Goal: Task Accomplishment & Management: Manage account settings

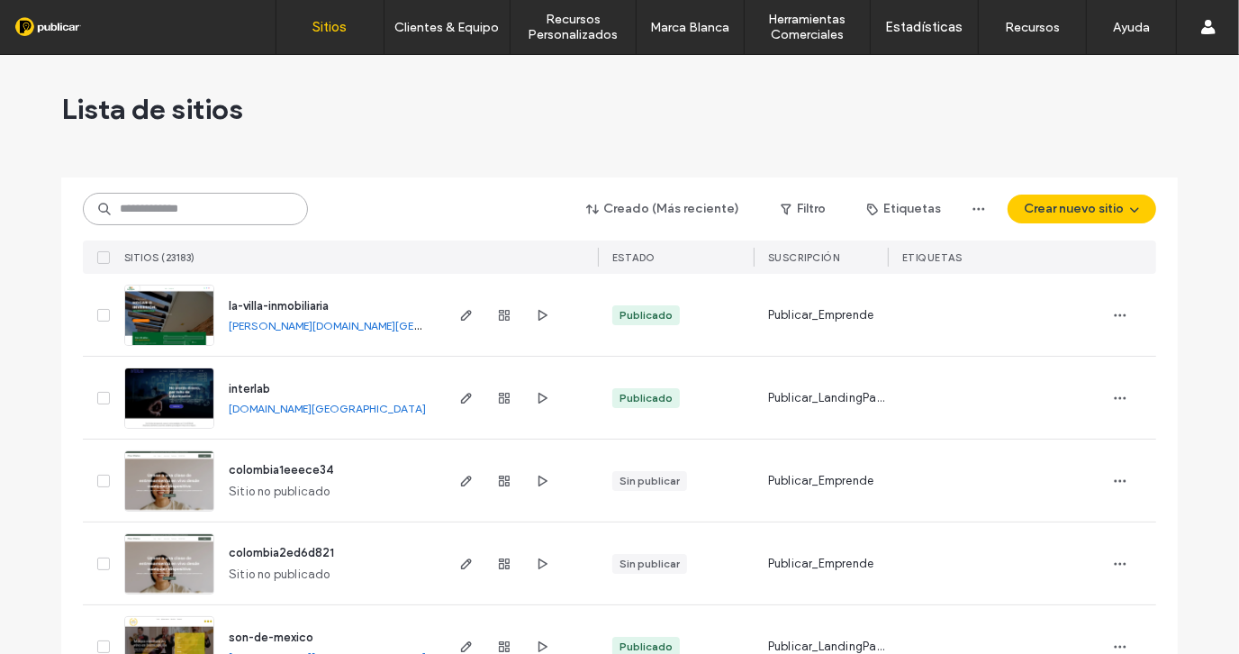
click at [168, 214] on input at bounding box center [195, 209] width 225 height 32
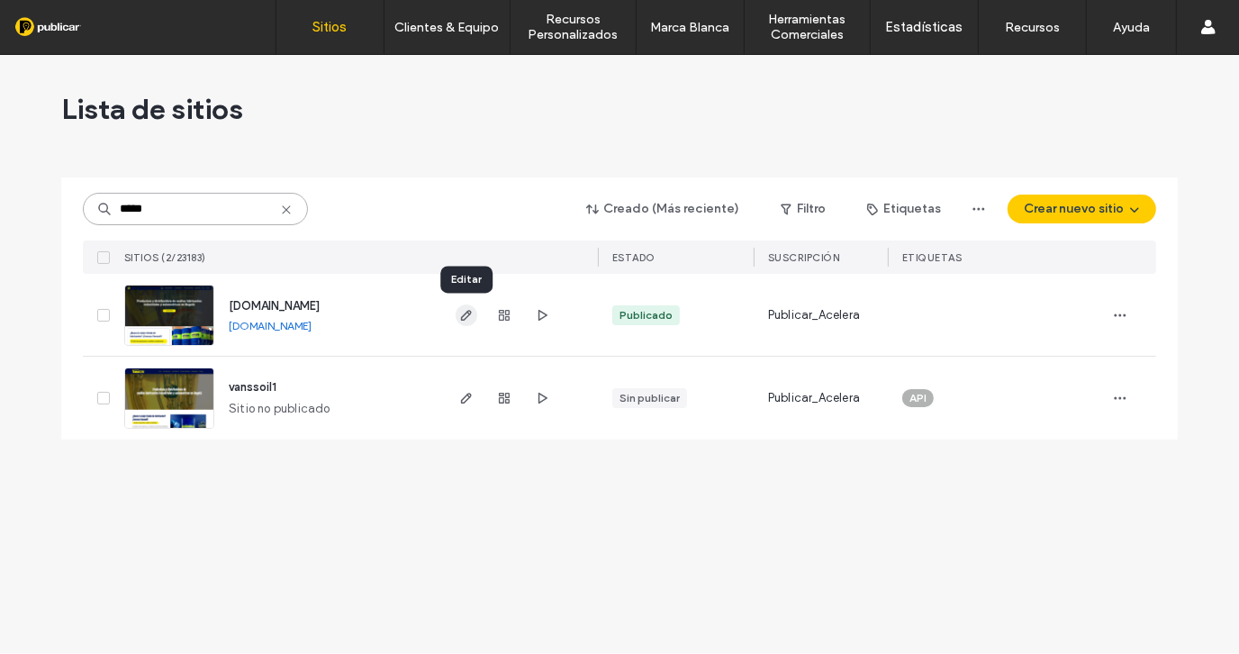
type input "*****"
click at [466, 320] on icon "button" at bounding box center [466, 315] width 14 height 14
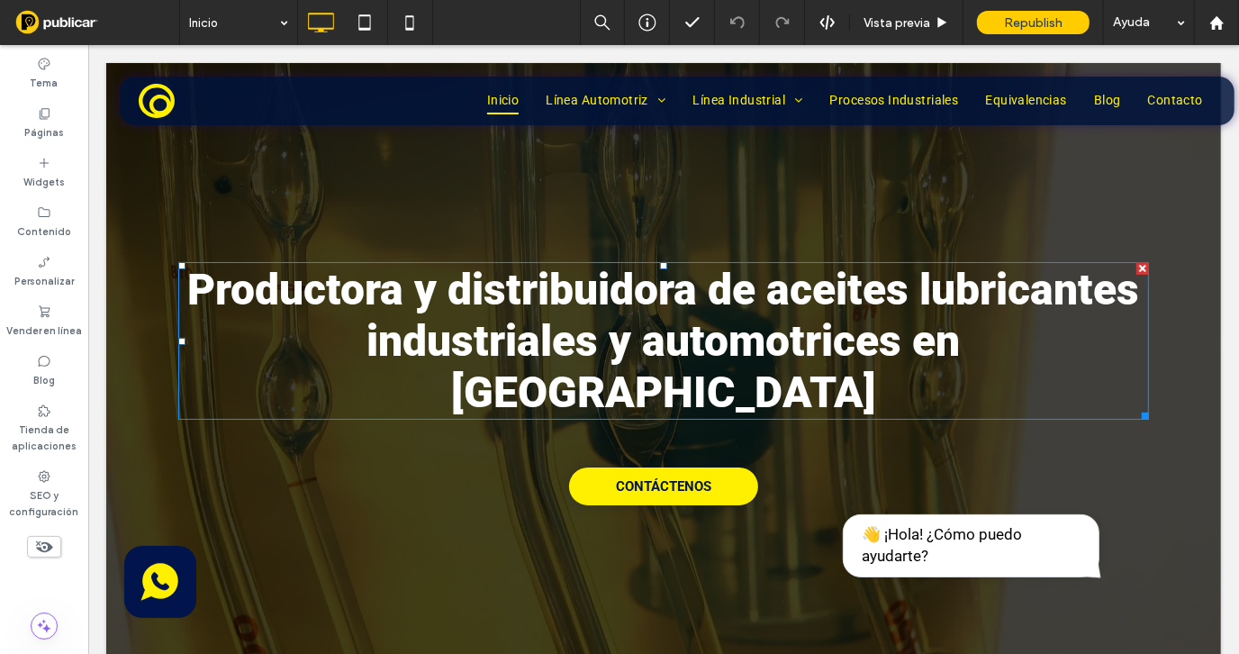
click at [740, 295] on span "Productora y distribuidora de aceites lubricantes industriales y automotrices e…" at bounding box center [663, 340] width 952 height 154
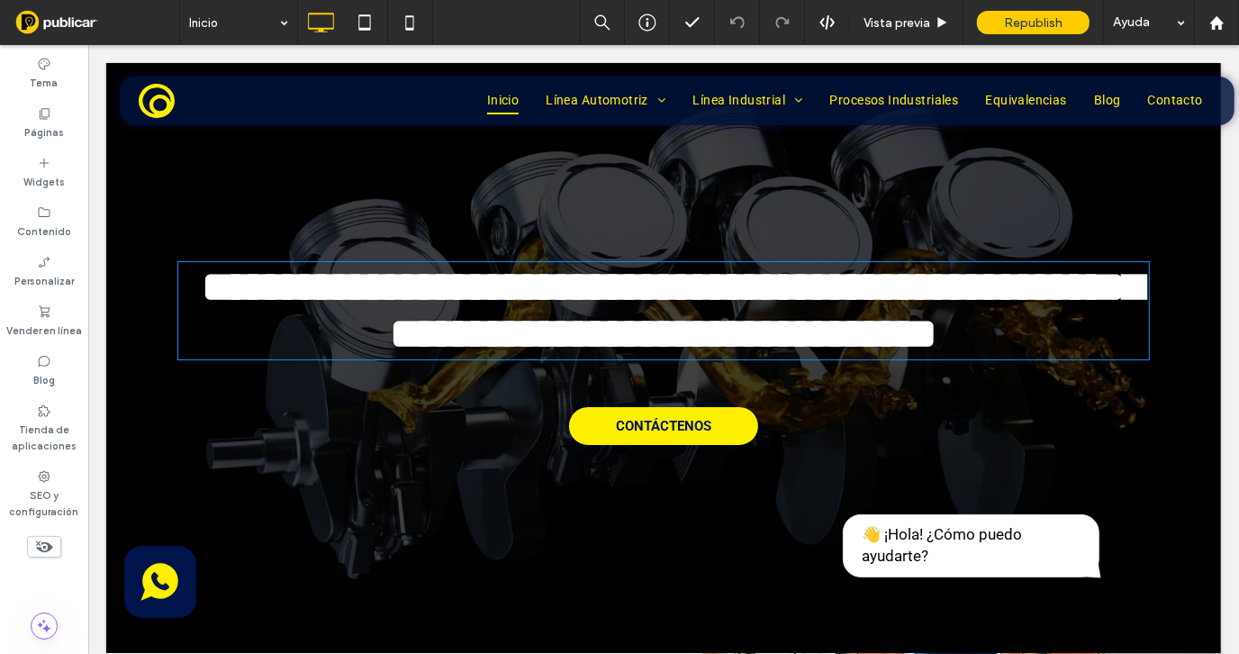
type input "******"
type input "**"
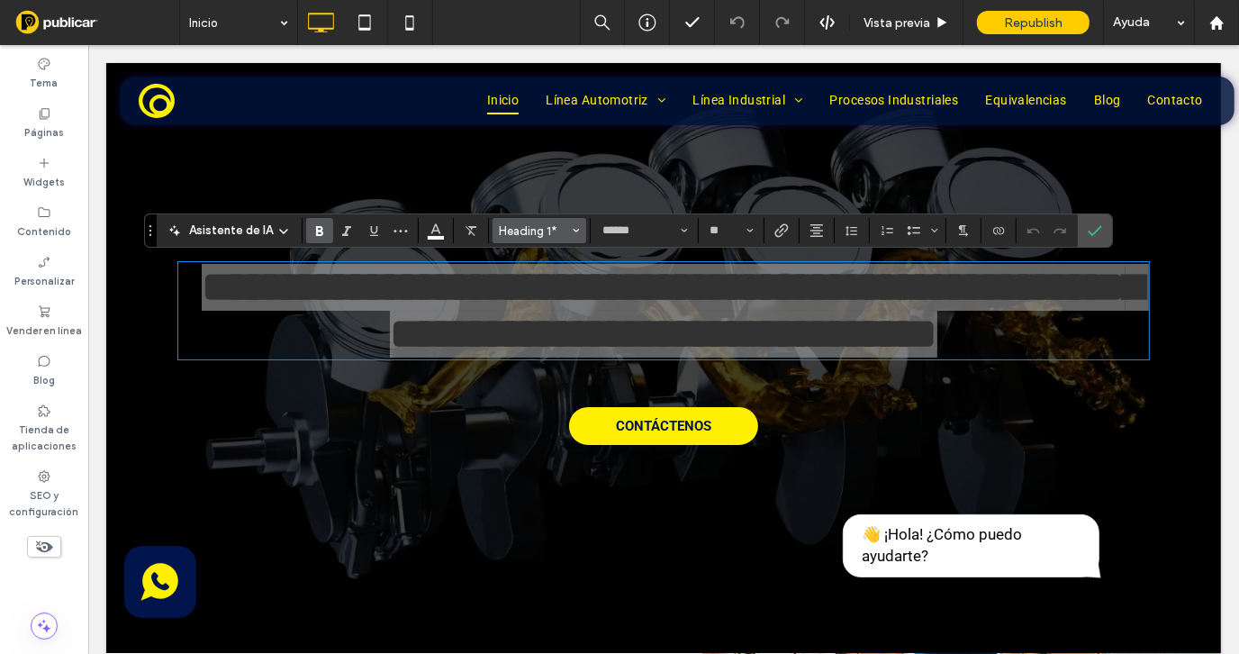
click at [538, 231] on span "Heading 1*" at bounding box center [534, 231] width 70 height 14
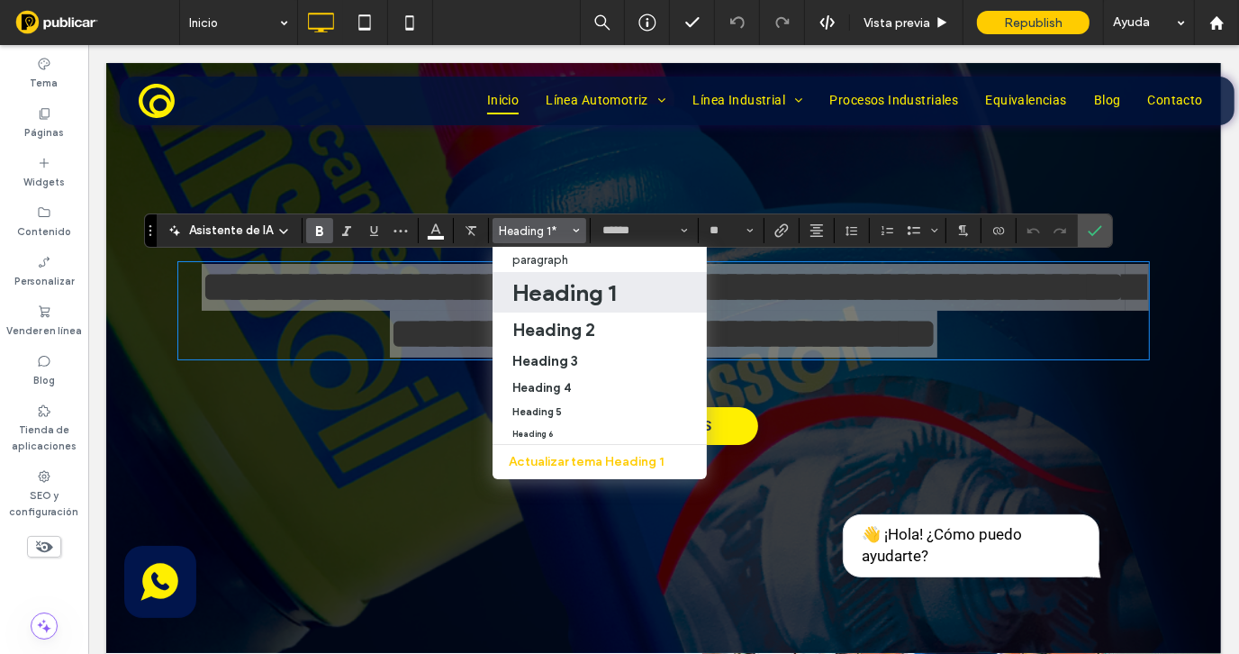
click at [538, 231] on span "Heading 1*" at bounding box center [534, 231] width 70 height 14
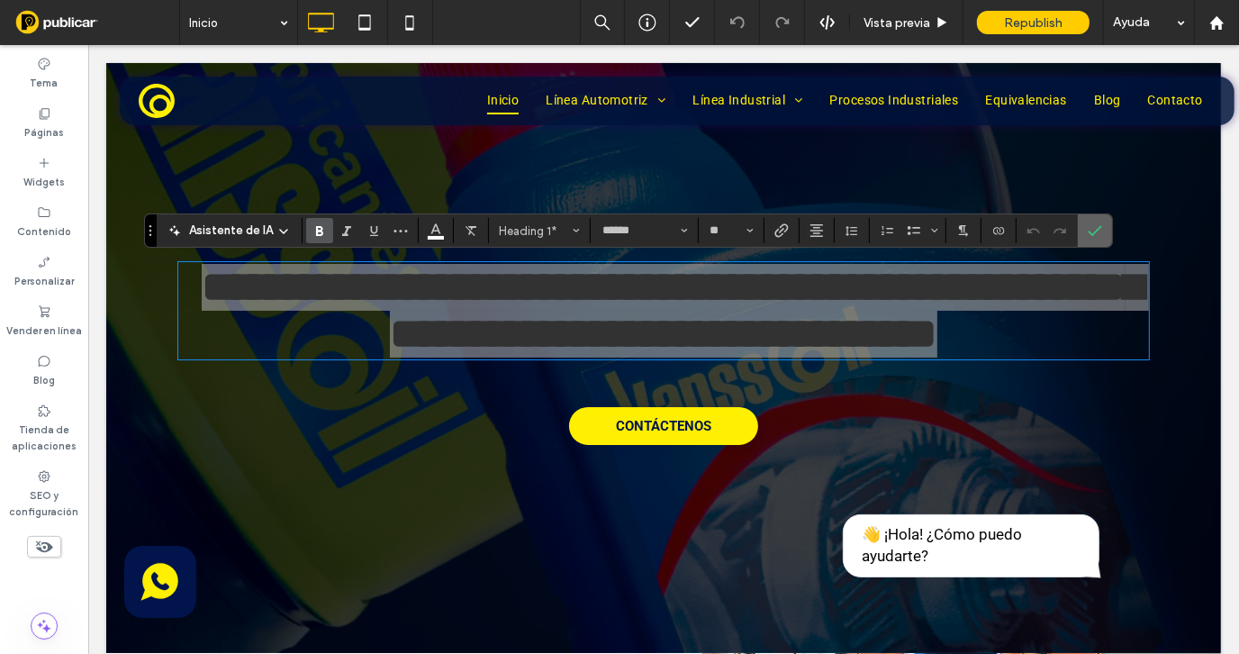
click at [1095, 232] on icon "Confirmar" at bounding box center [1095, 230] width 14 height 14
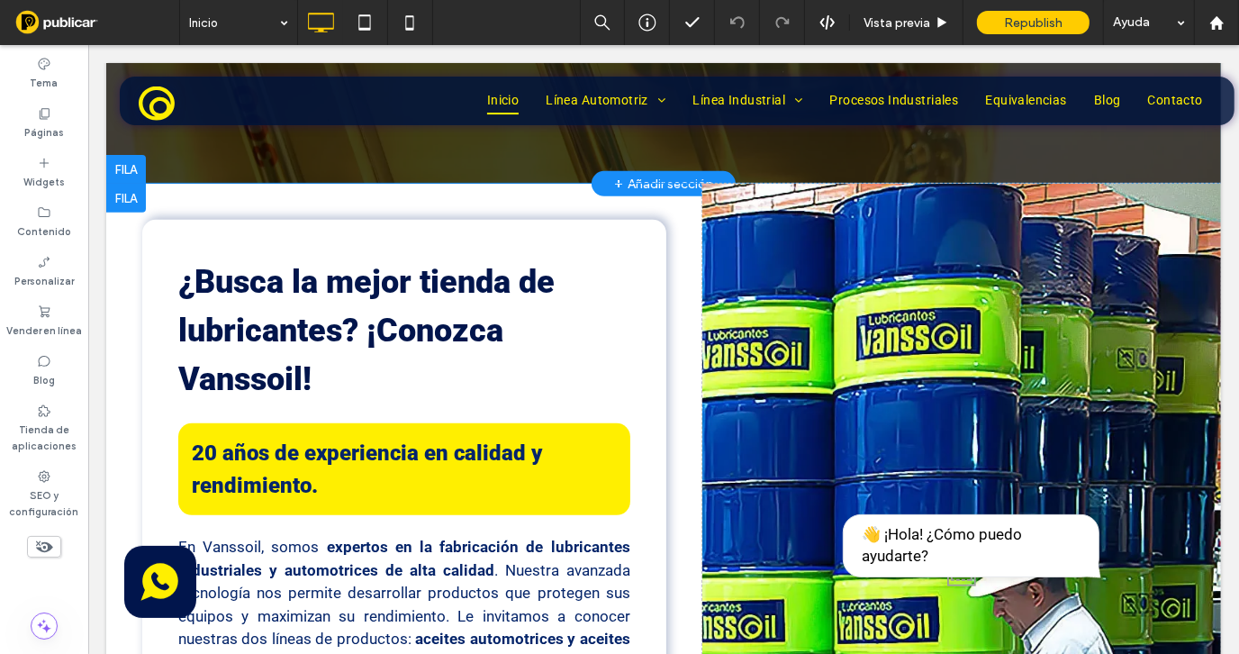
scroll to position [540, 0]
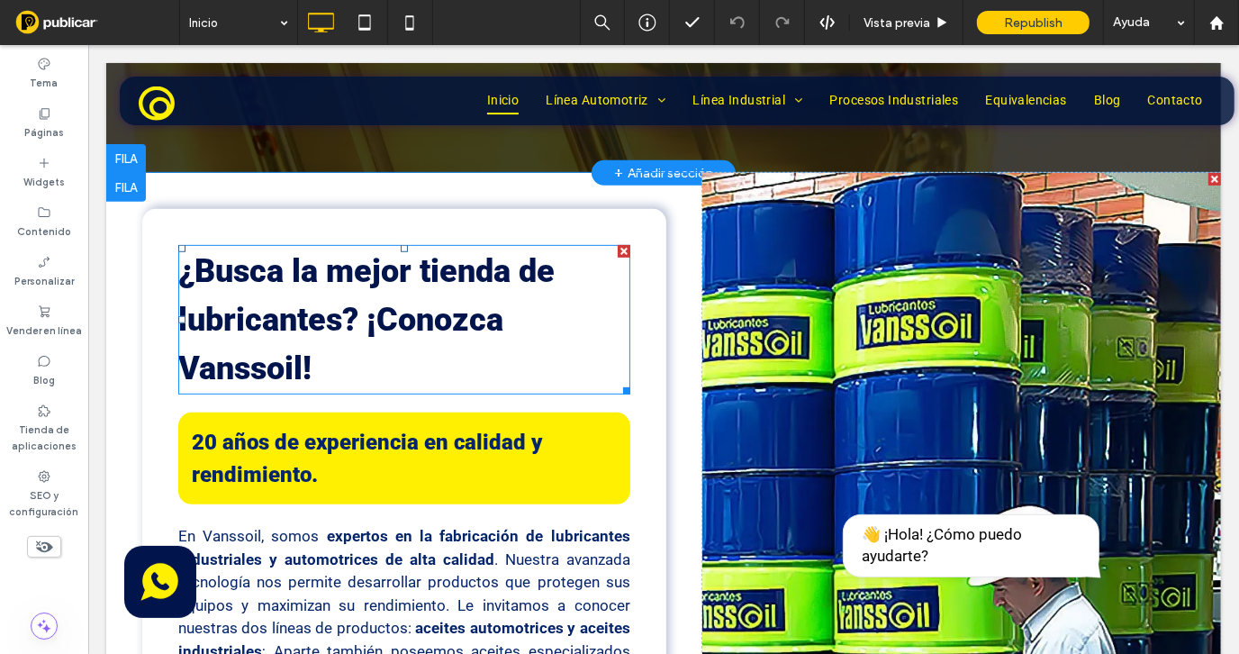
click at [459, 256] on span "¿Busca la mejor tienda de lubricantes? ¡Conozca Vanssoil!" at bounding box center [365, 318] width 376 height 135
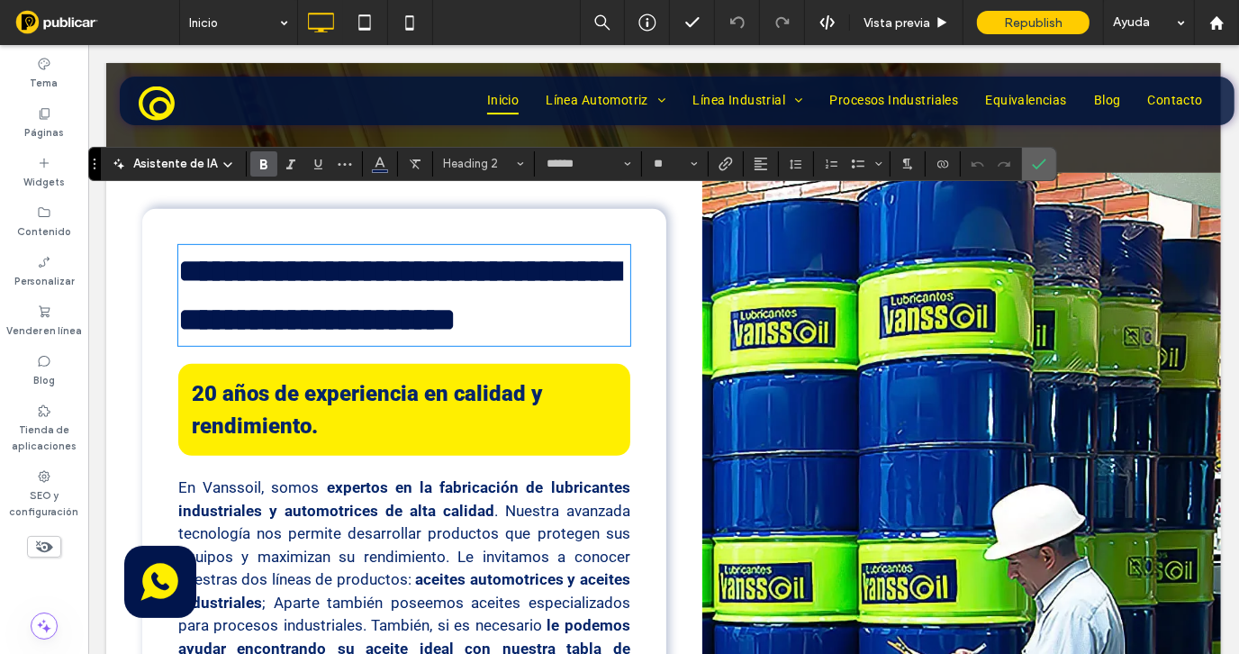
click at [1044, 165] on label "Confirmar" at bounding box center [1039, 164] width 27 height 32
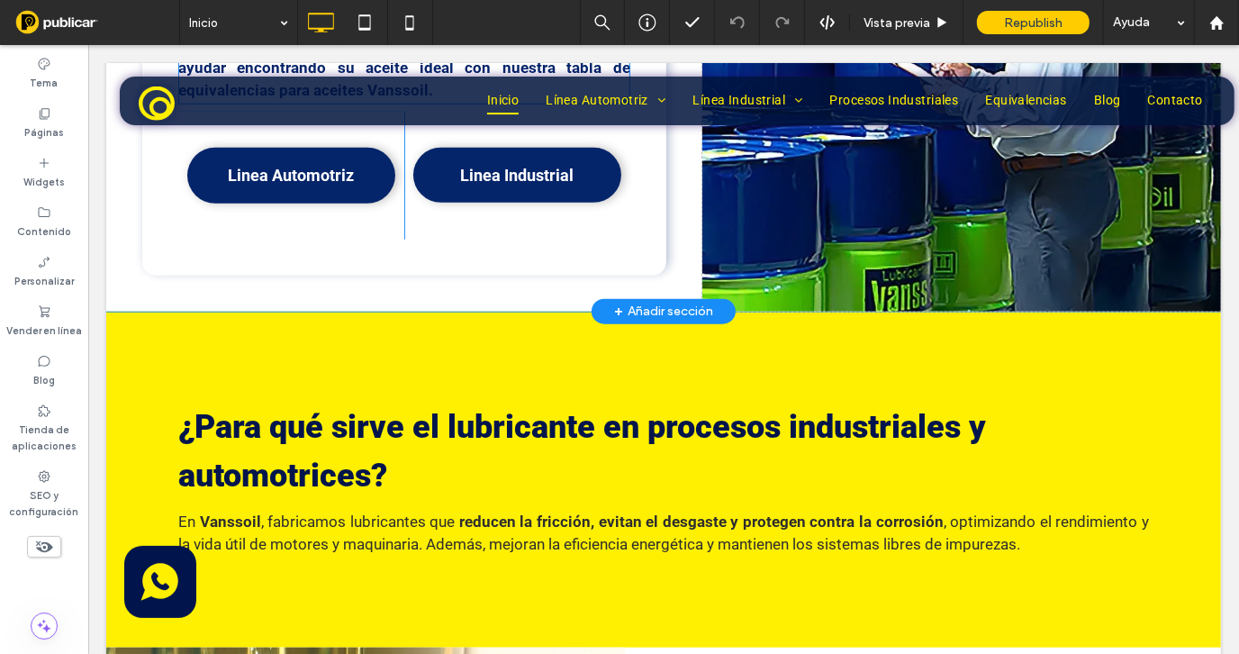
scroll to position [1171, 0]
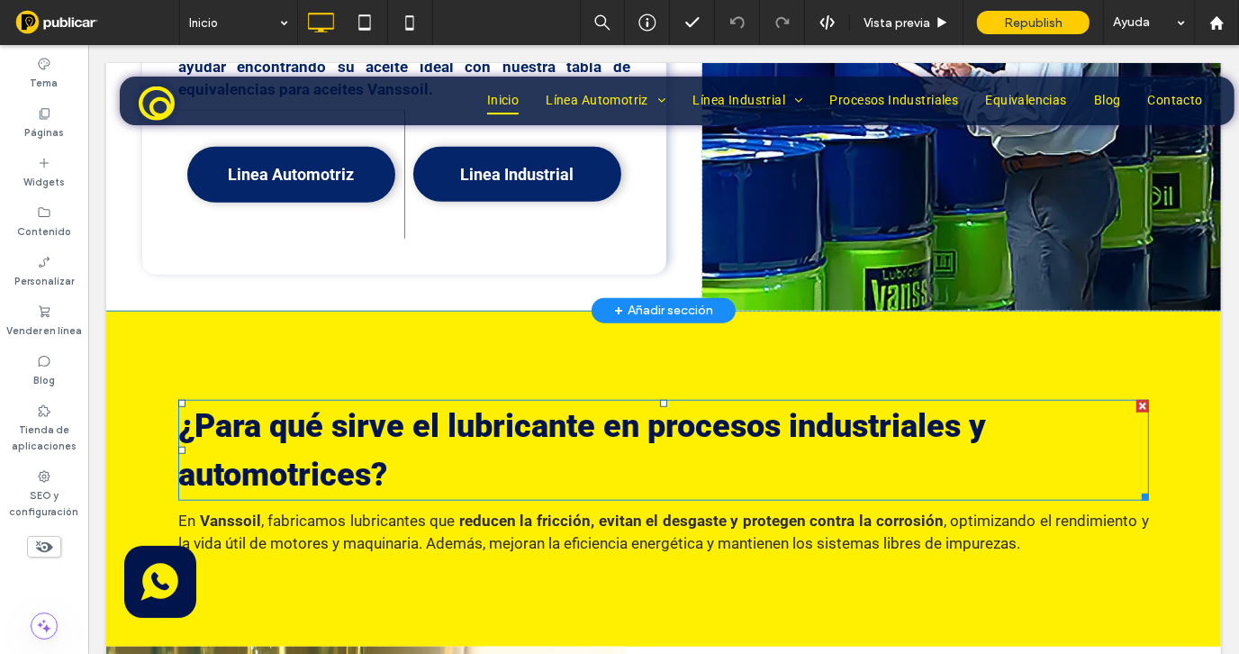
click at [458, 406] on span "¿Para qué sirve el lubricante en procesos industriales y automotrices?" at bounding box center [581, 449] width 808 height 86
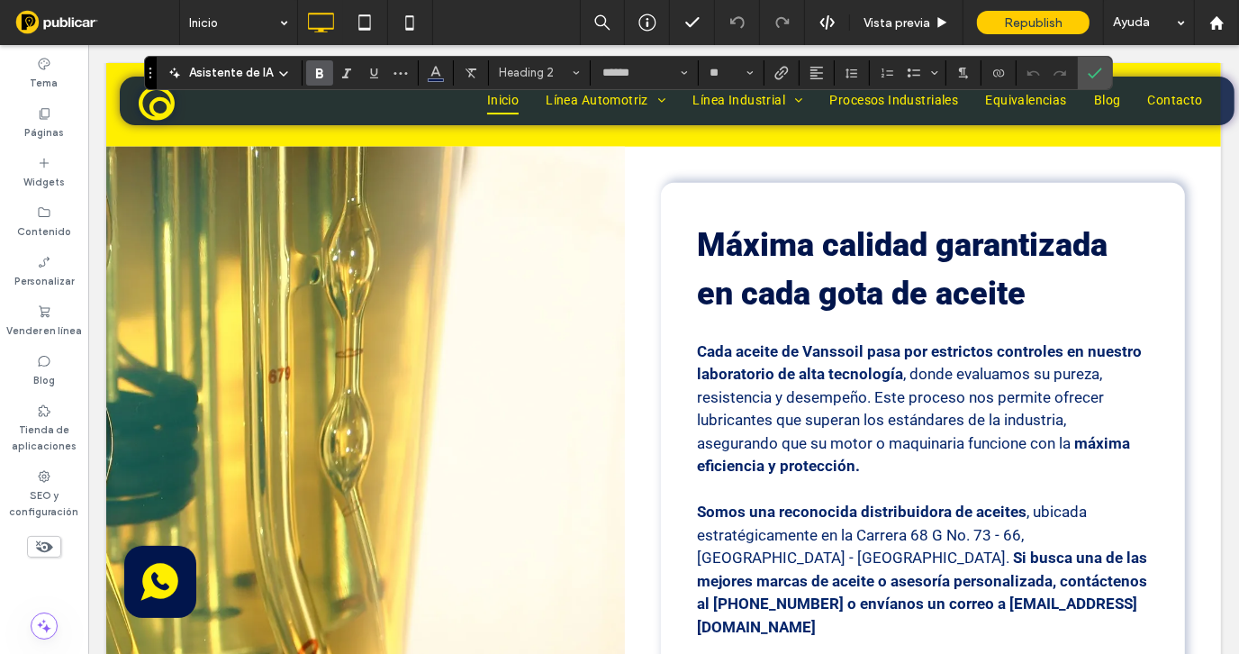
scroll to position [1621, 0]
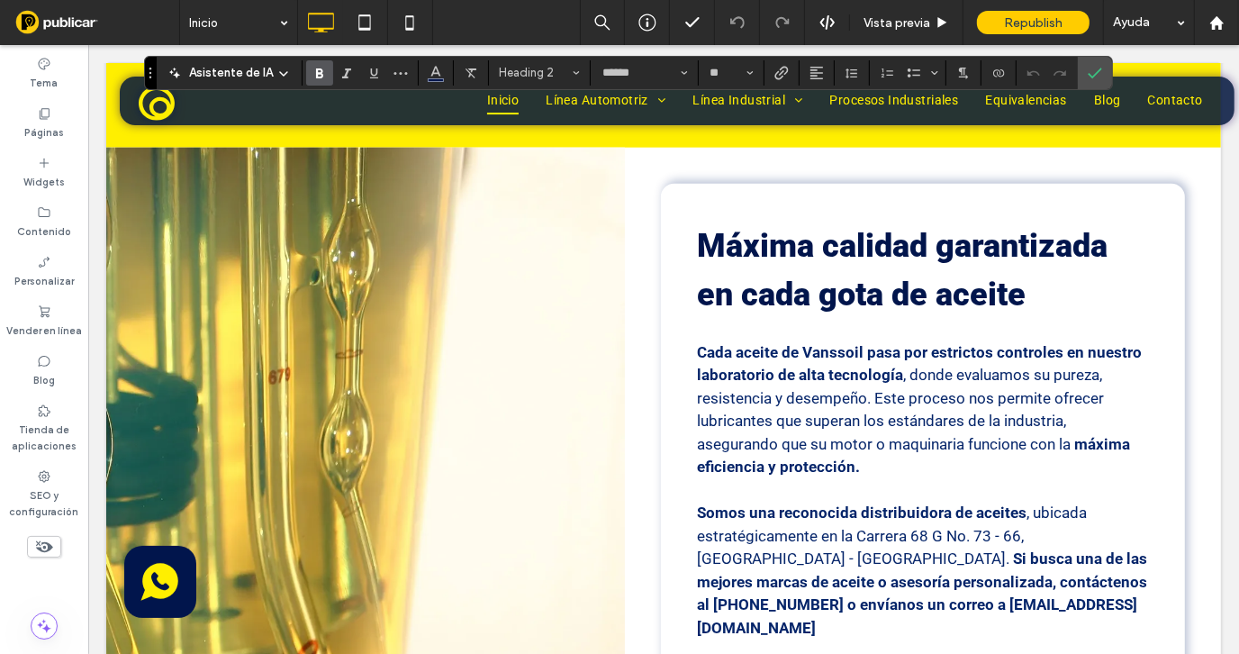
click at [877, 303] on span "gota de aceite" at bounding box center [921, 294] width 207 height 38
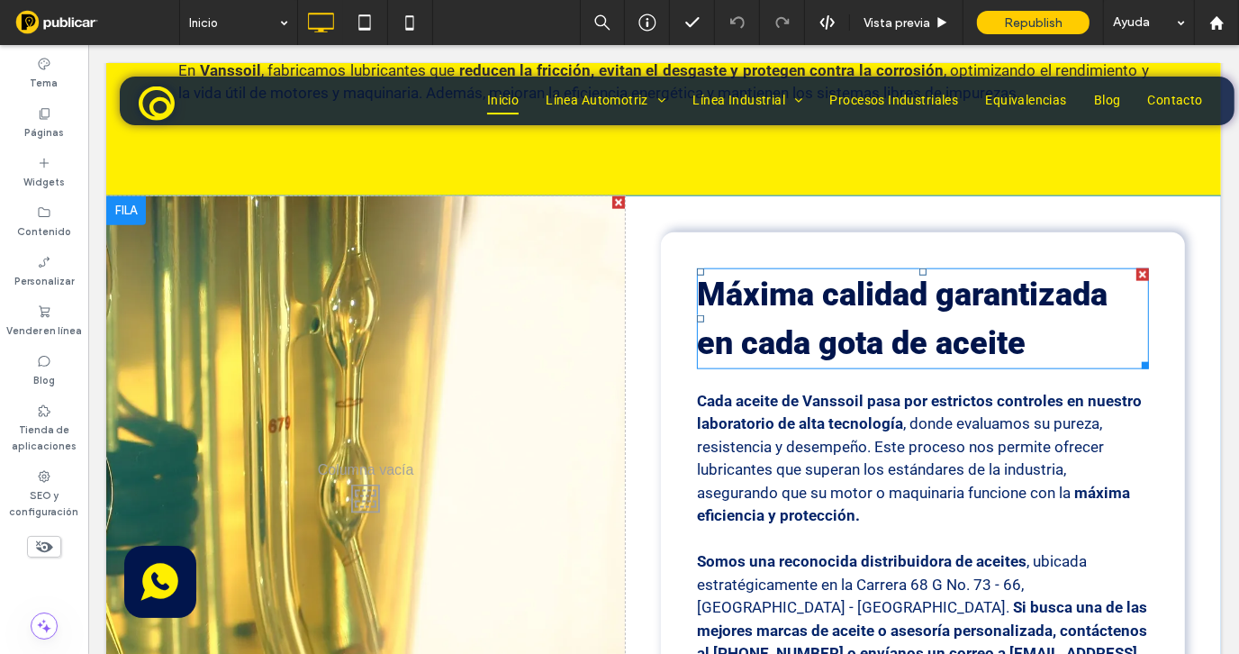
click at [877, 323] on span "gota de aceite" at bounding box center [921, 342] width 207 height 38
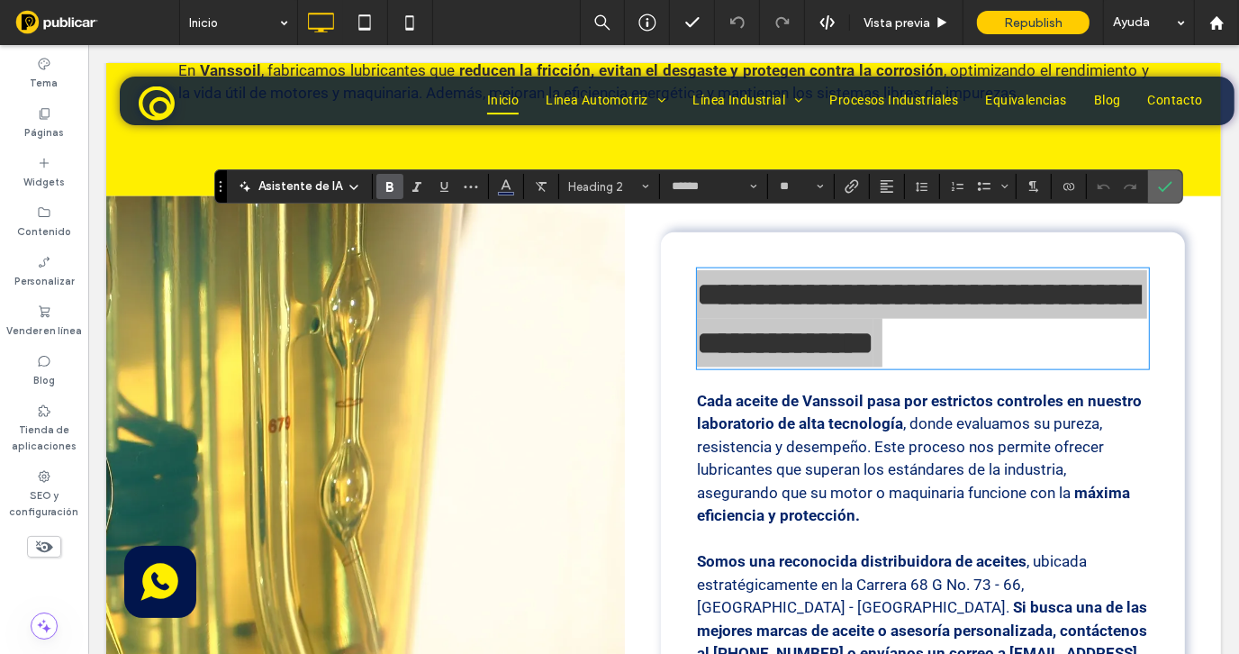
click at [1166, 189] on icon "Confirmar" at bounding box center [1165, 186] width 14 height 14
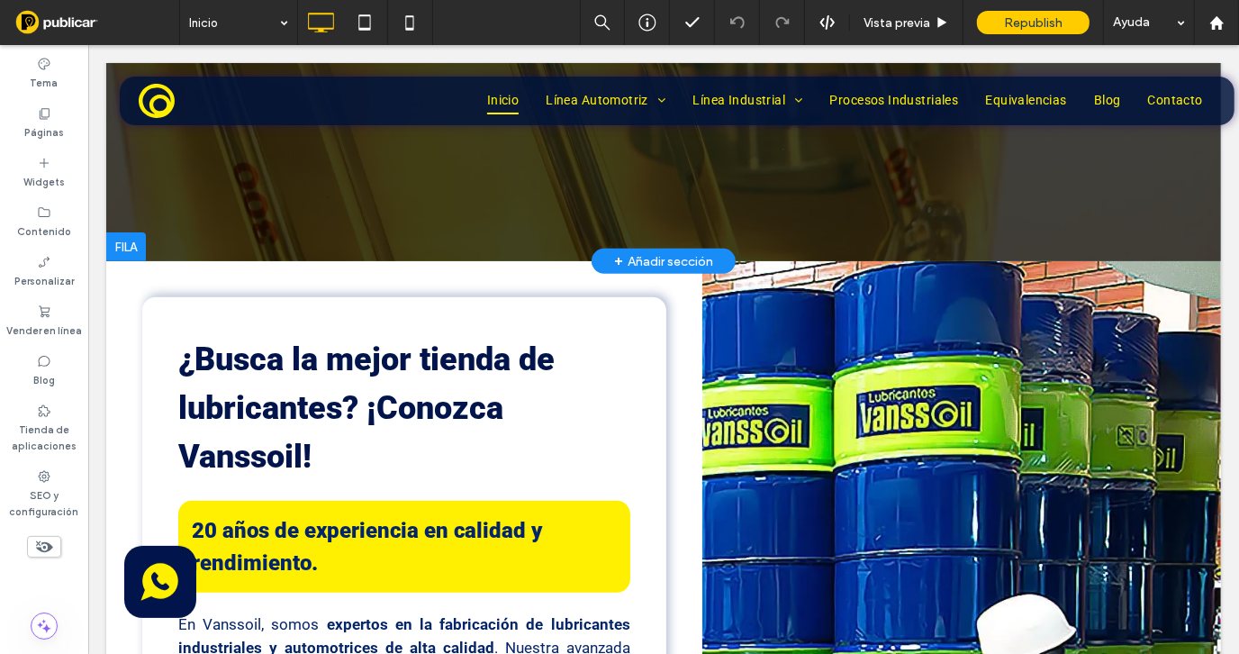
scroll to position [0, 0]
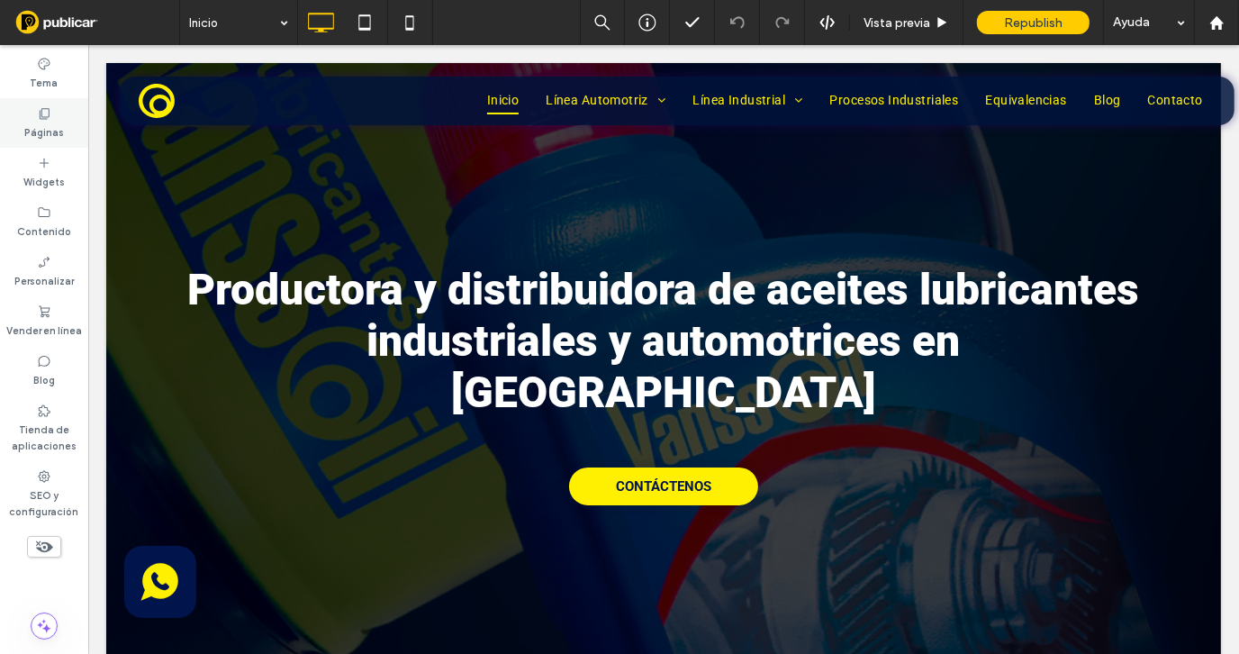
click at [45, 135] on label "Páginas" at bounding box center [44, 131] width 40 height 20
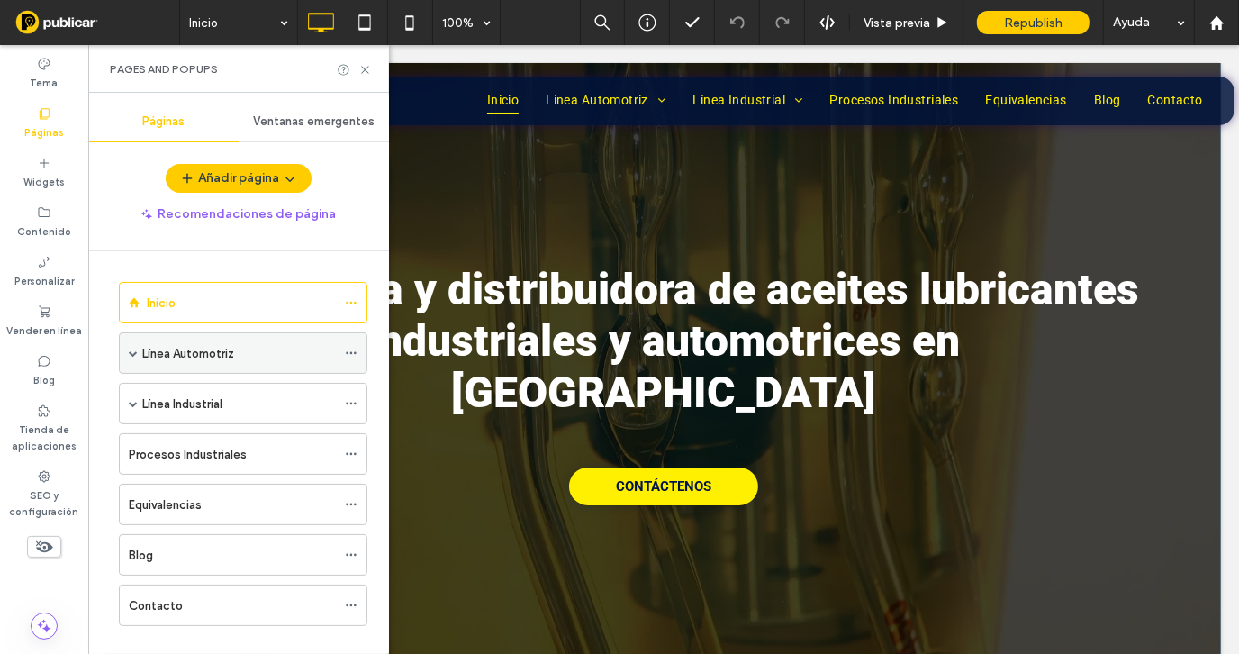
click at [249, 357] on div "Línea Automotriz" at bounding box center [239, 353] width 194 height 19
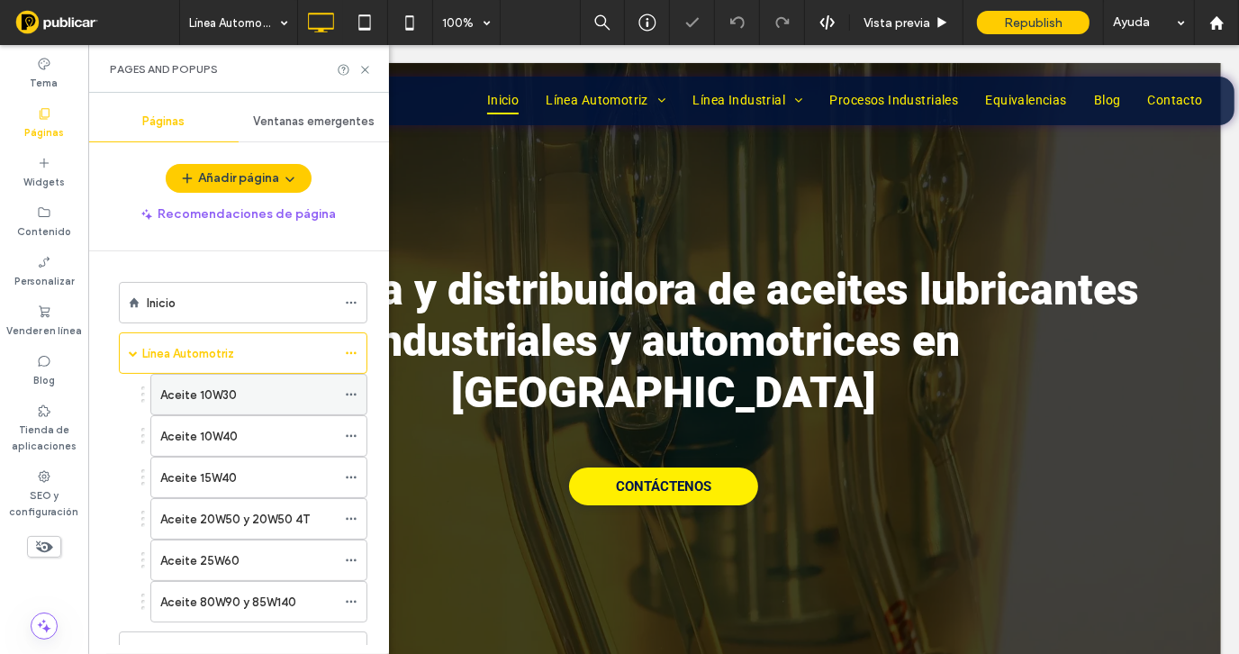
click at [249, 390] on div "Aceite 10W30" at bounding box center [248, 394] width 176 height 19
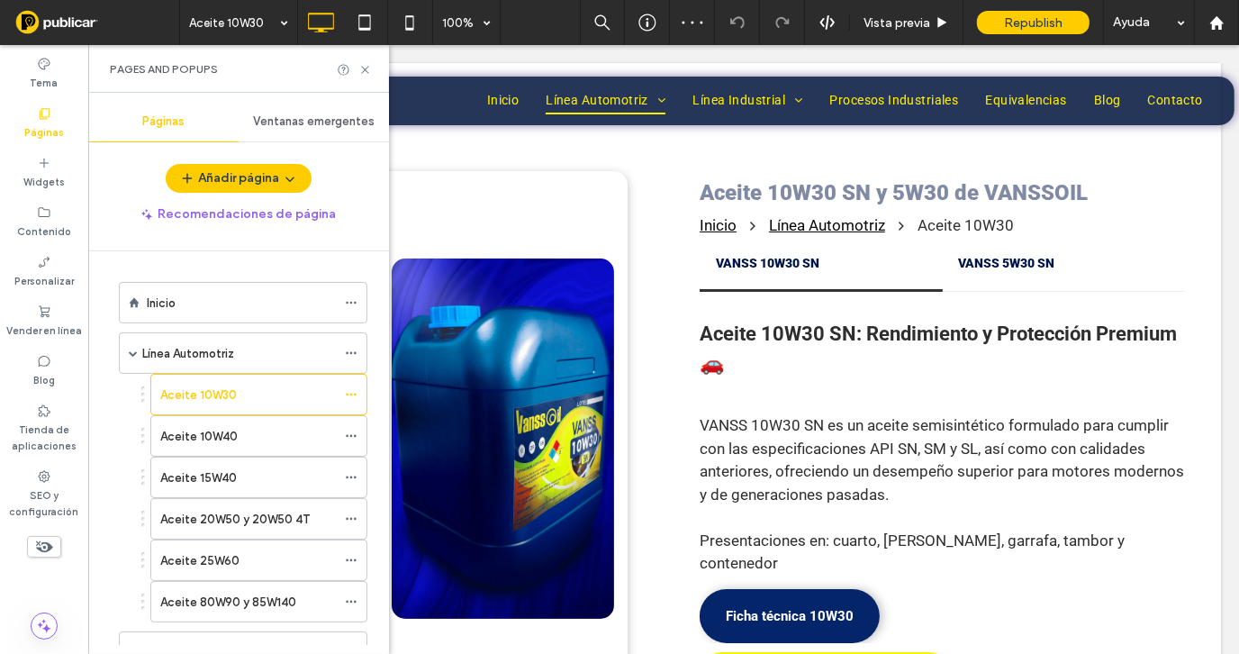
click at [374, 75] on div "Pages and Popups" at bounding box center [238, 69] width 301 height 48
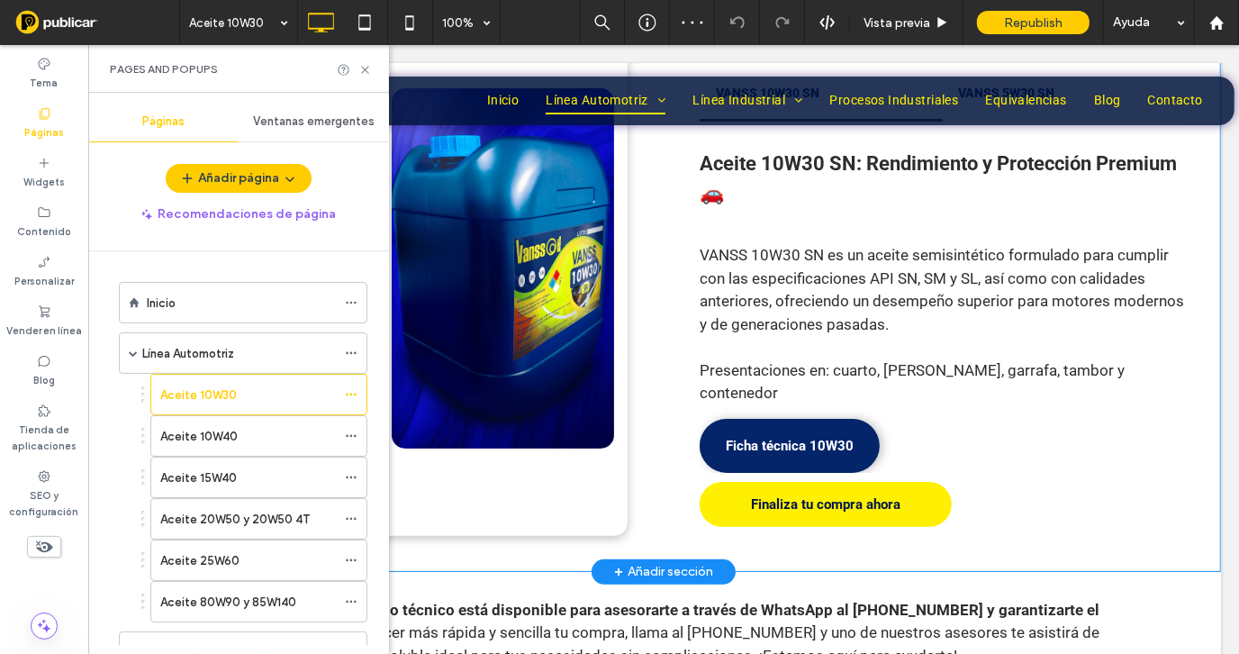
scroll to position [179, 0]
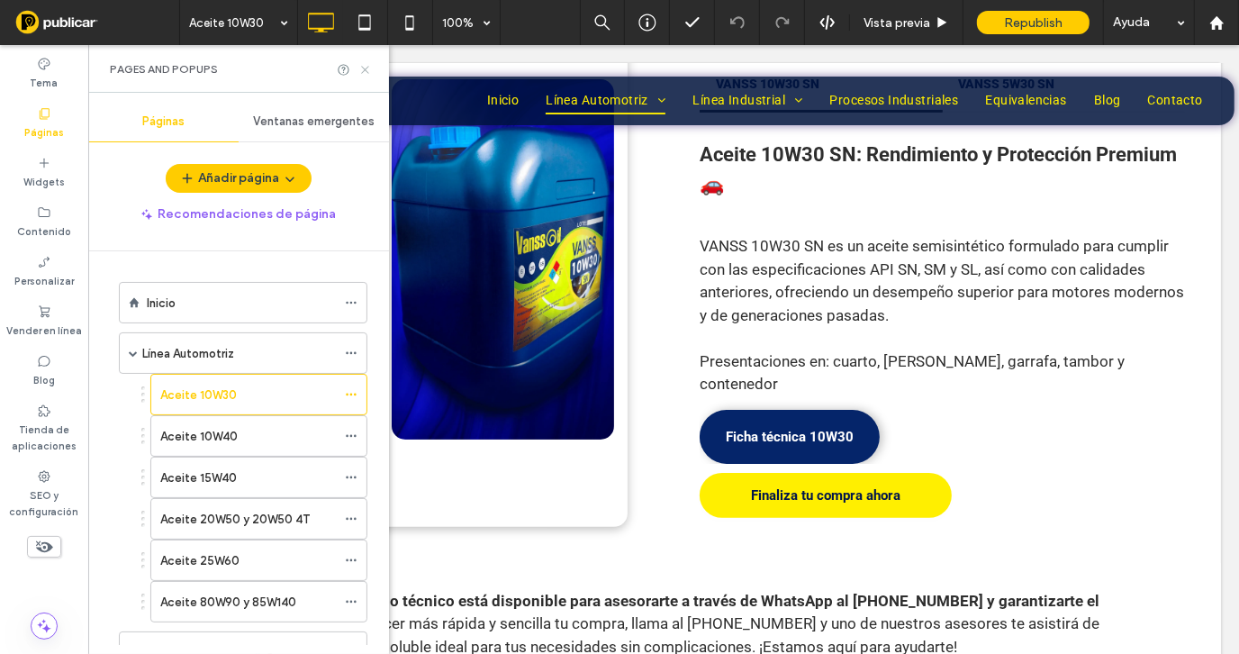
click at [359, 69] on icon at bounding box center [365, 70] width 14 height 14
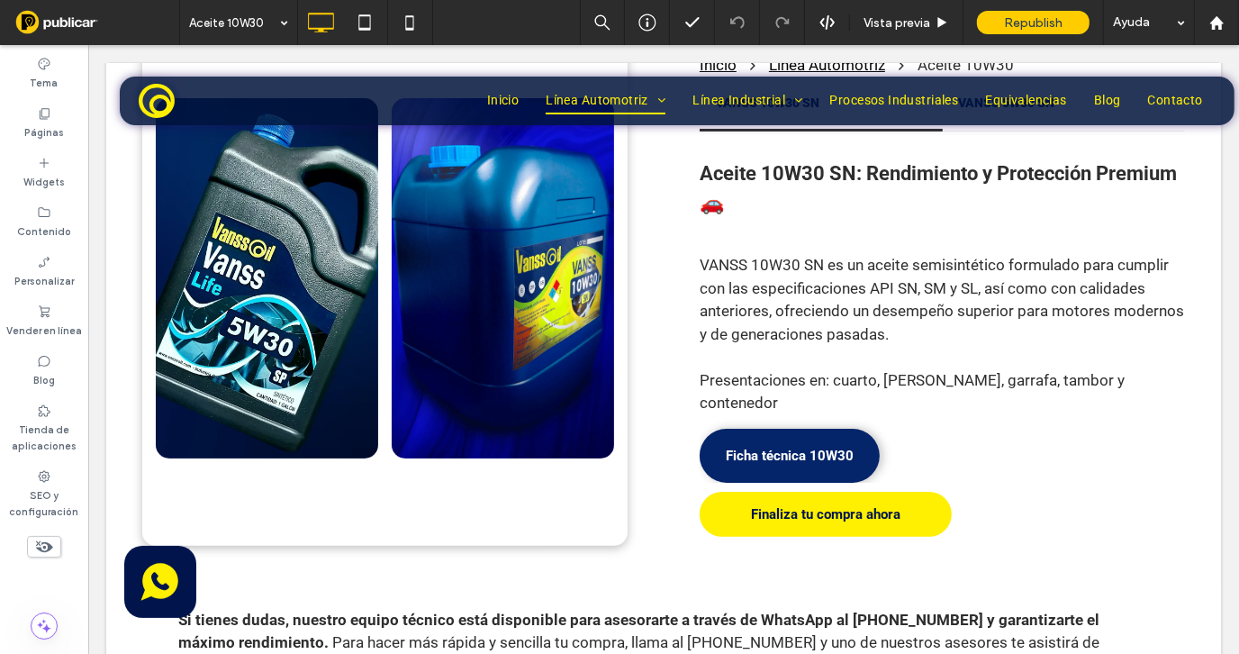
scroll to position [0, 0]
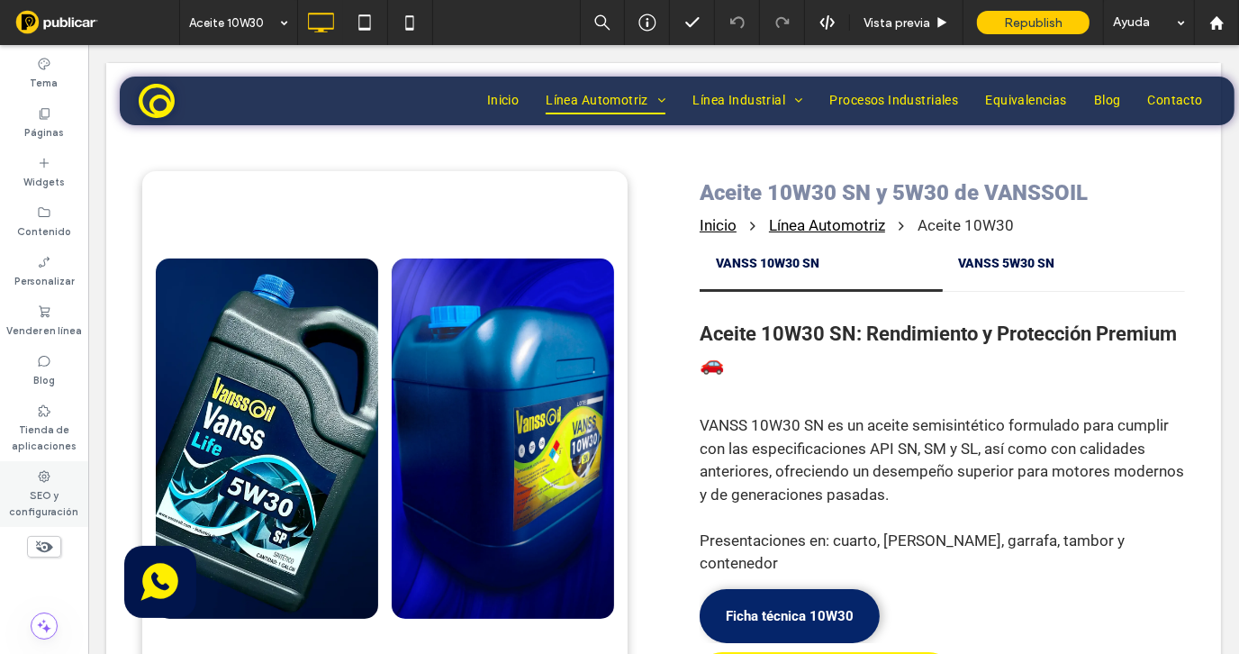
click at [50, 481] on icon at bounding box center [44, 476] width 14 height 14
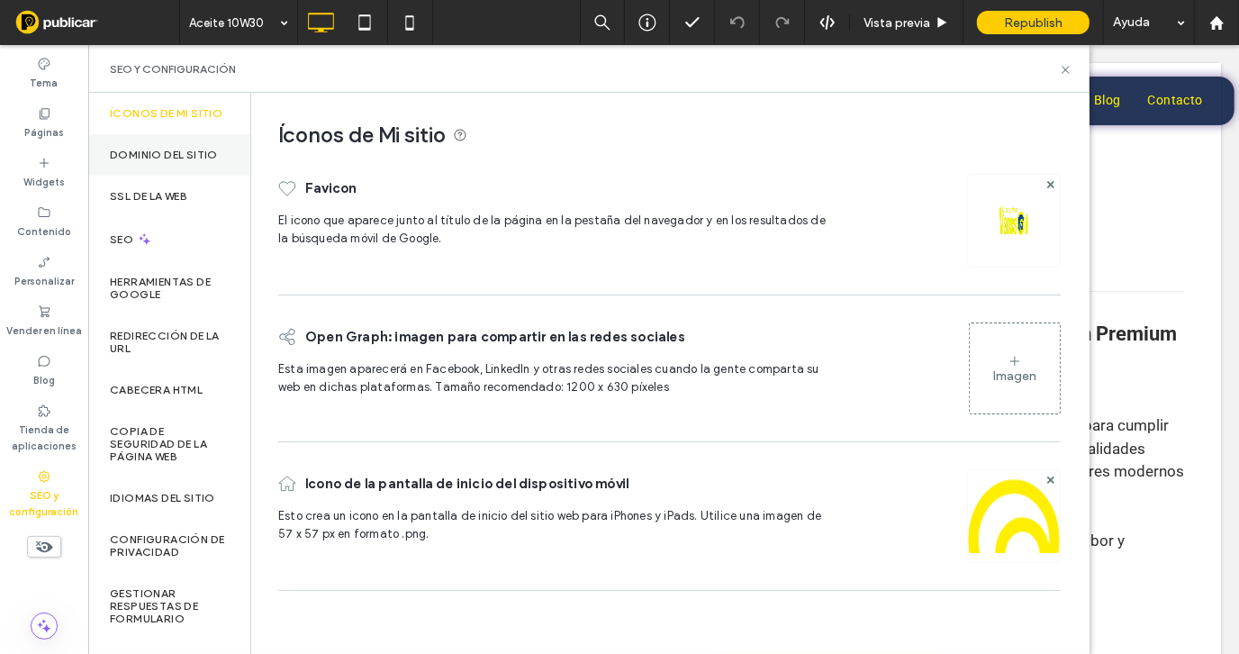
click at [157, 161] on label "Dominio del sitio" at bounding box center [164, 155] width 108 height 13
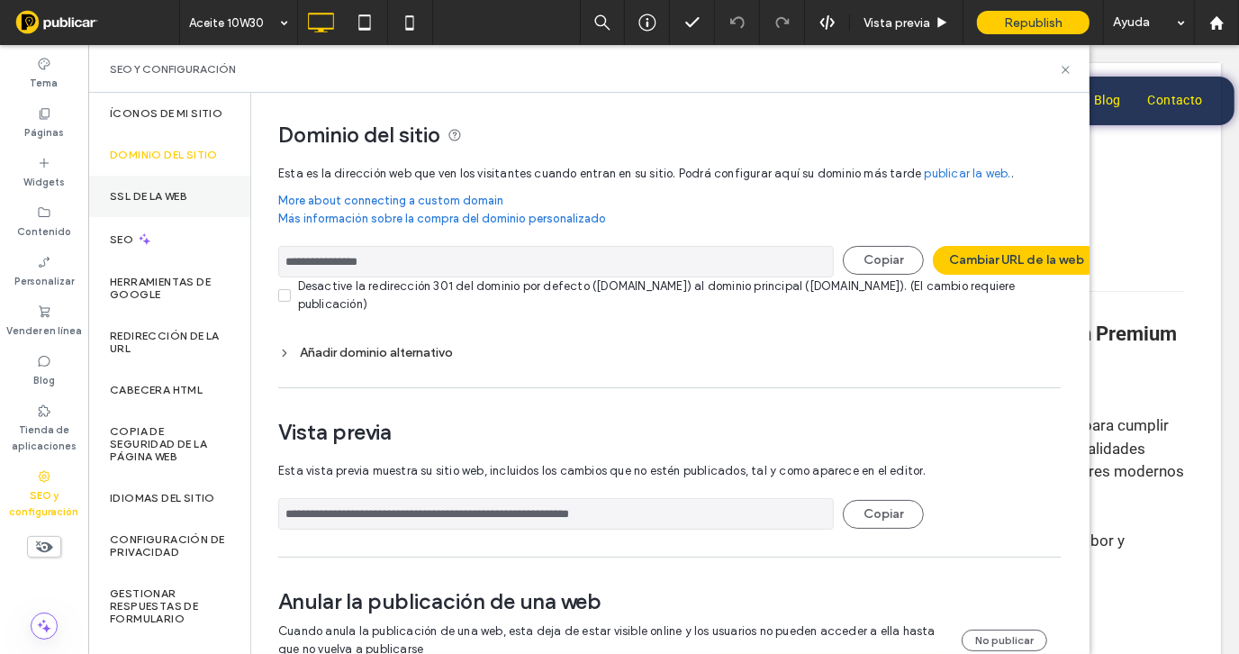
click at [148, 203] on label "SSL de la web" at bounding box center [148, 196] width 77 height 13
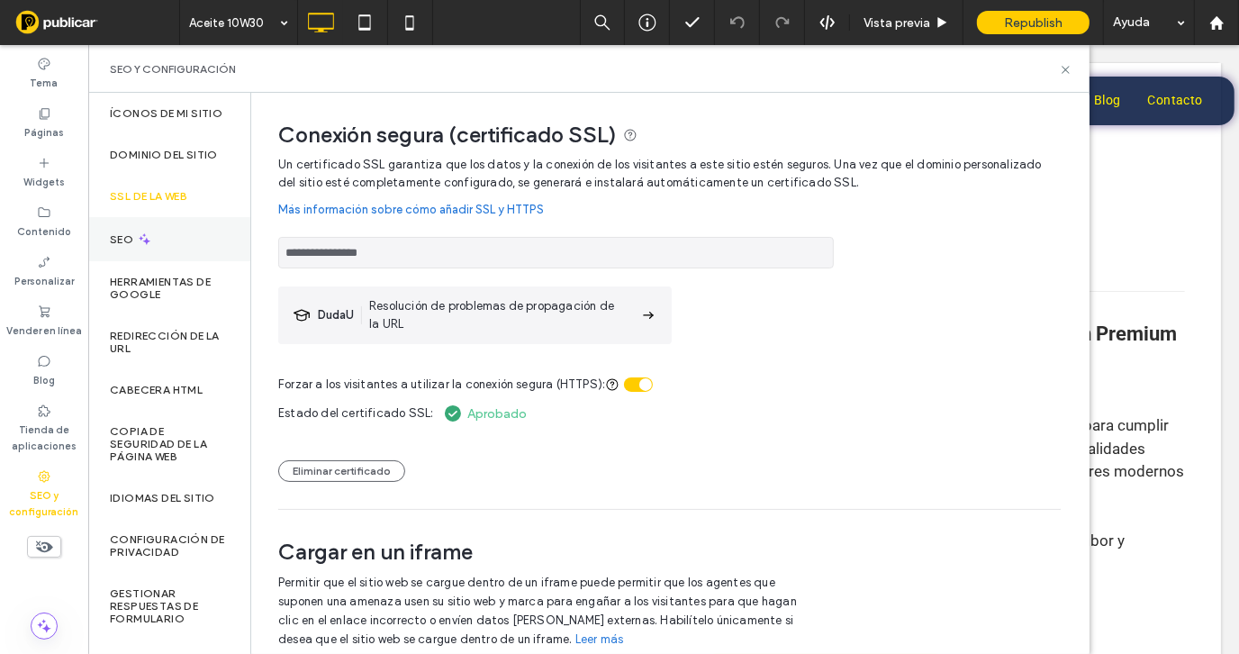
click at [139, 247] on icon at bounding box center [144, 238] width 15 height 15
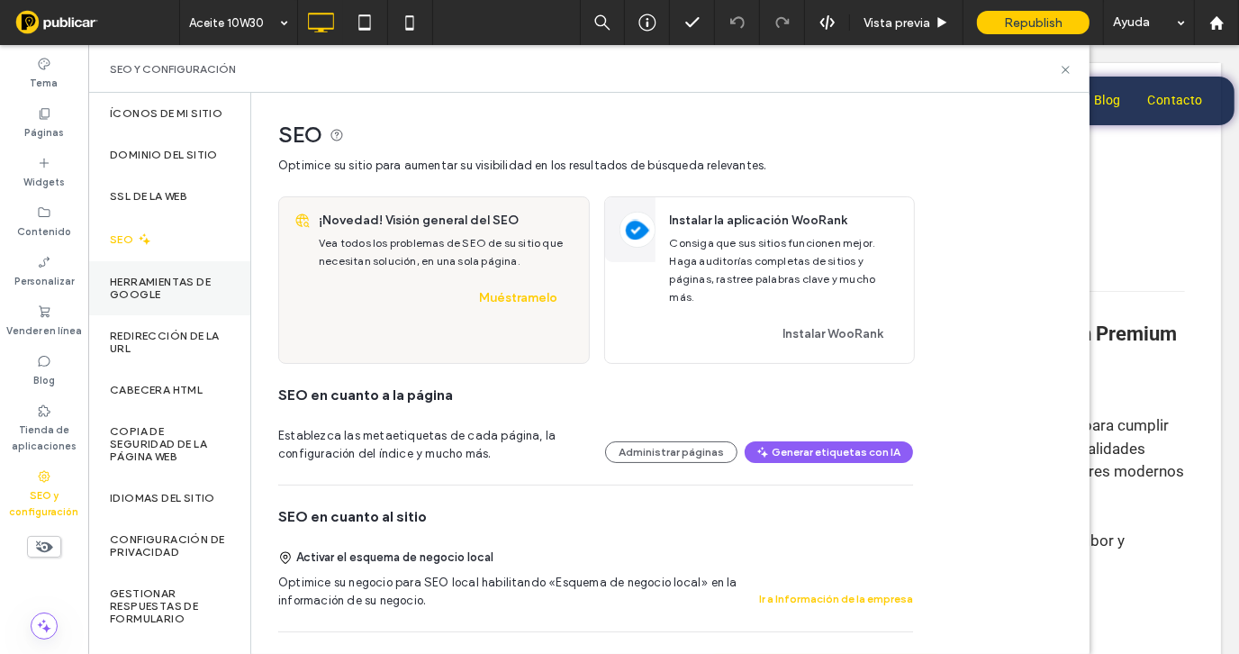
click at [149, 284] on div "Herramientas de Google" at bounding box center [169, 288] width 162 height 54
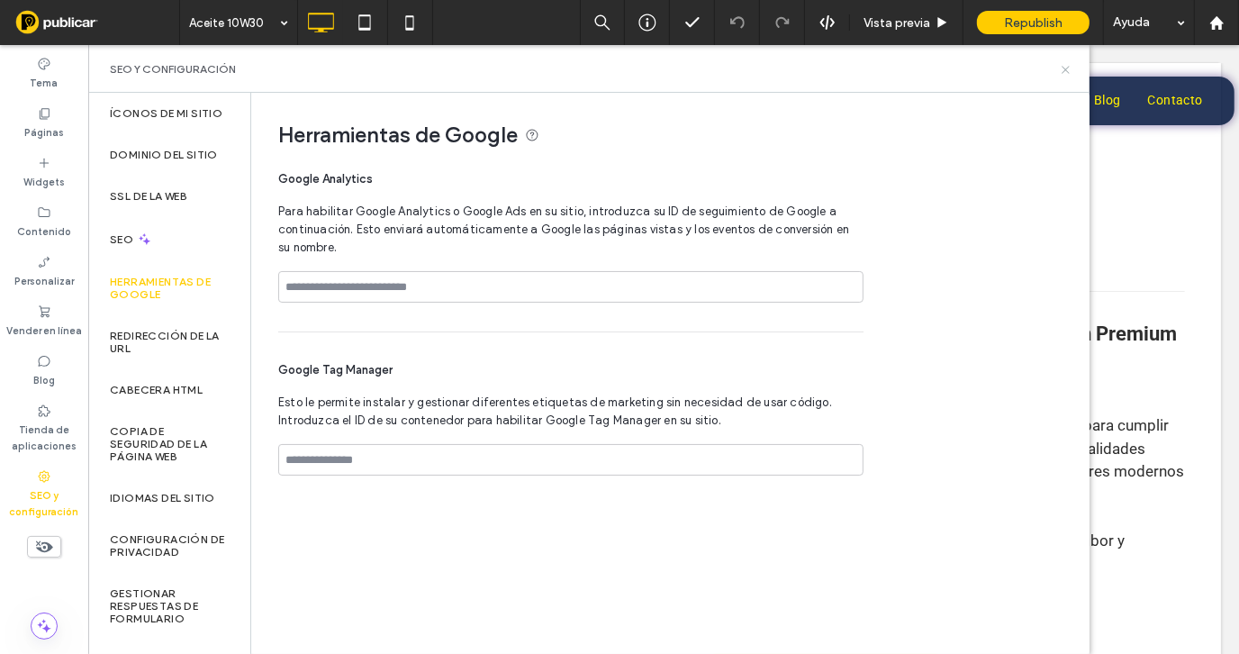
click at [1068, 74] on icon at bounding box center [1066, 70] width 14 height 14
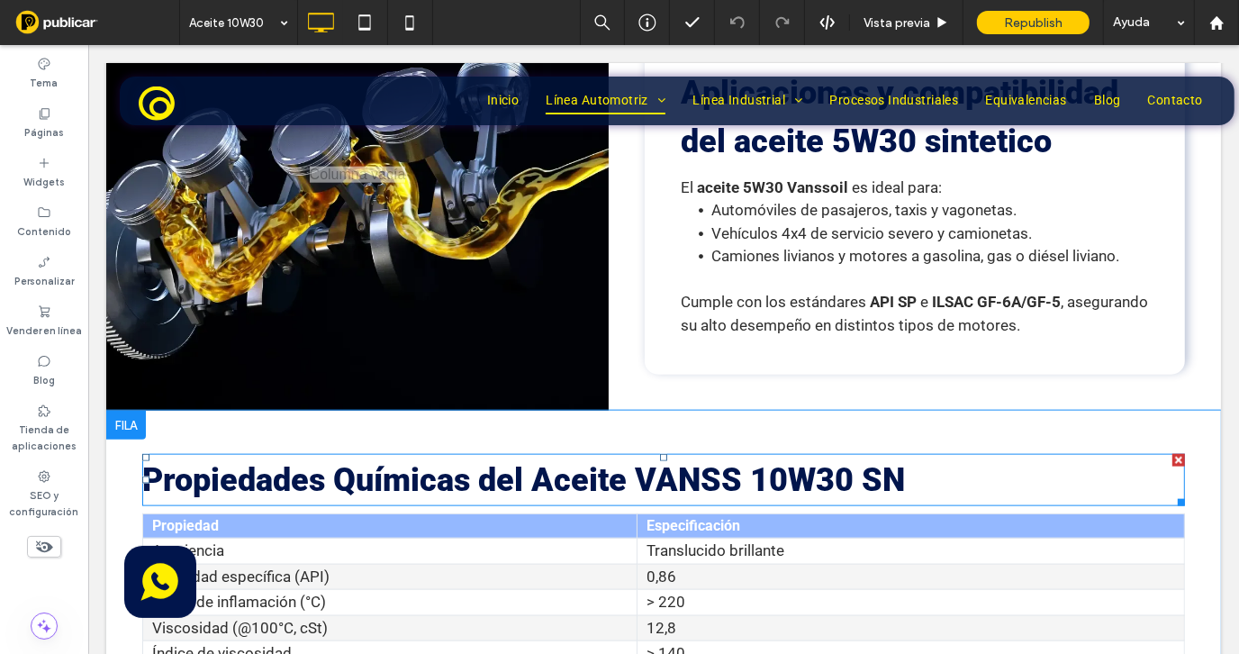
scroll to position [1981, 0]
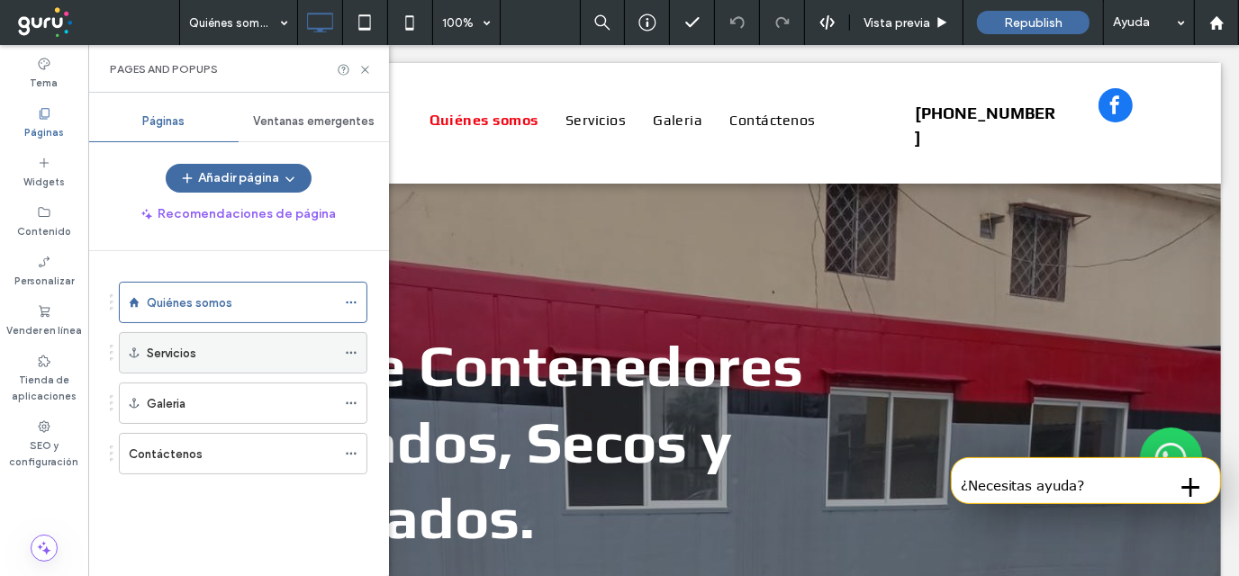
click at [260, 363] on div "Servicios" at bounding box center [241, 353] width 189 height 40
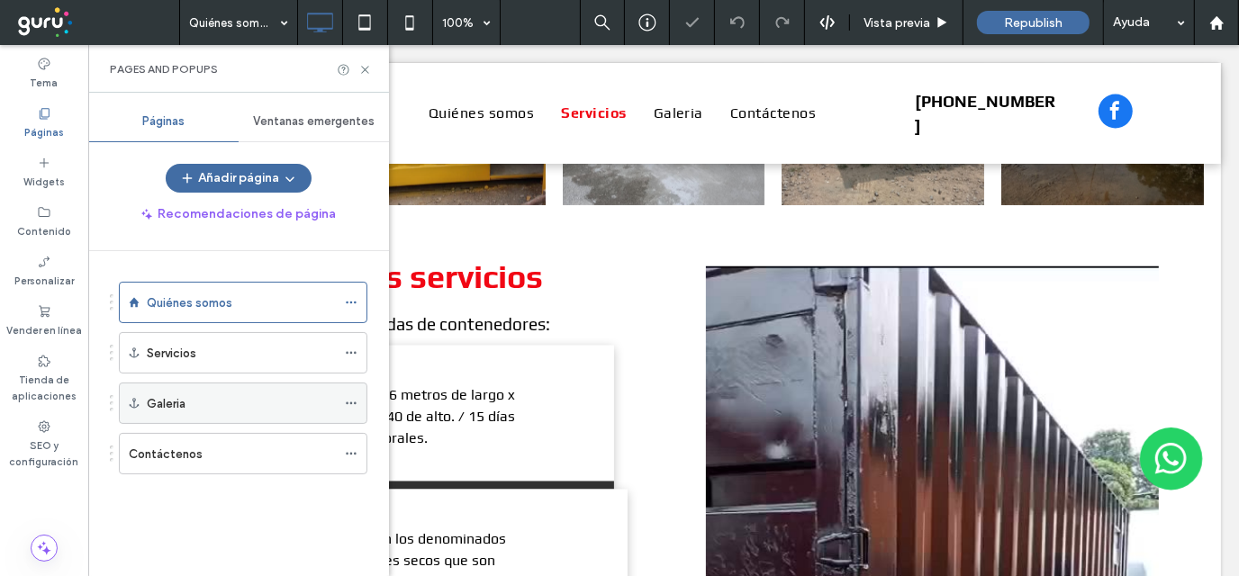
click at [226, 395] on div "Galeria" at bounding box center [241, 403] width 189 height 19
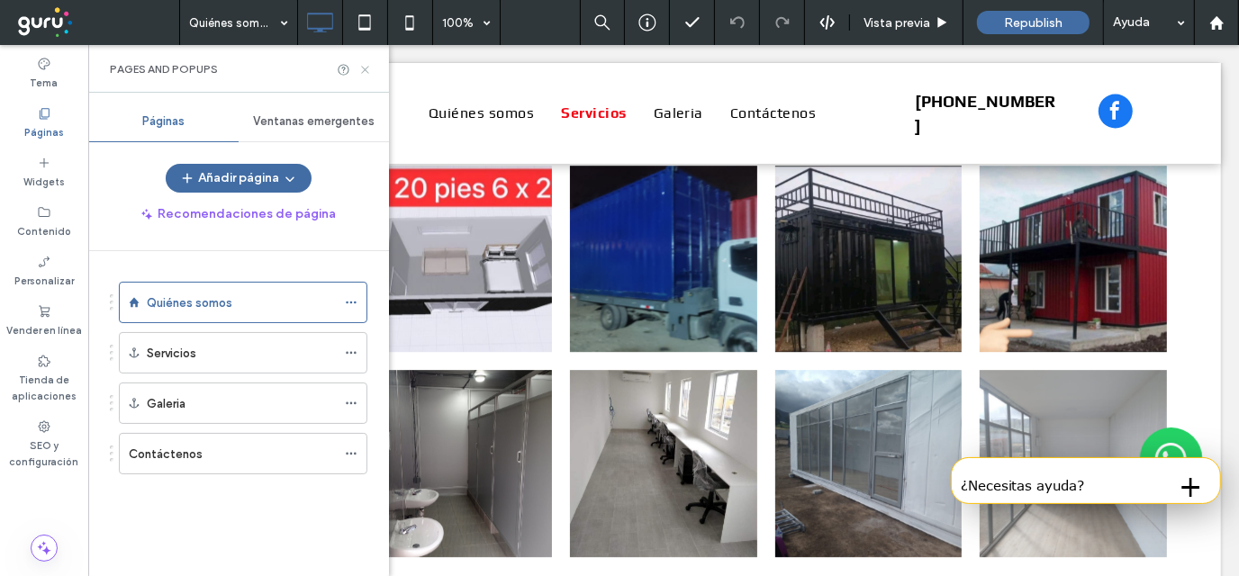
click at [370, 63] on icon at bounding box center [365, 70] width 14 height 14
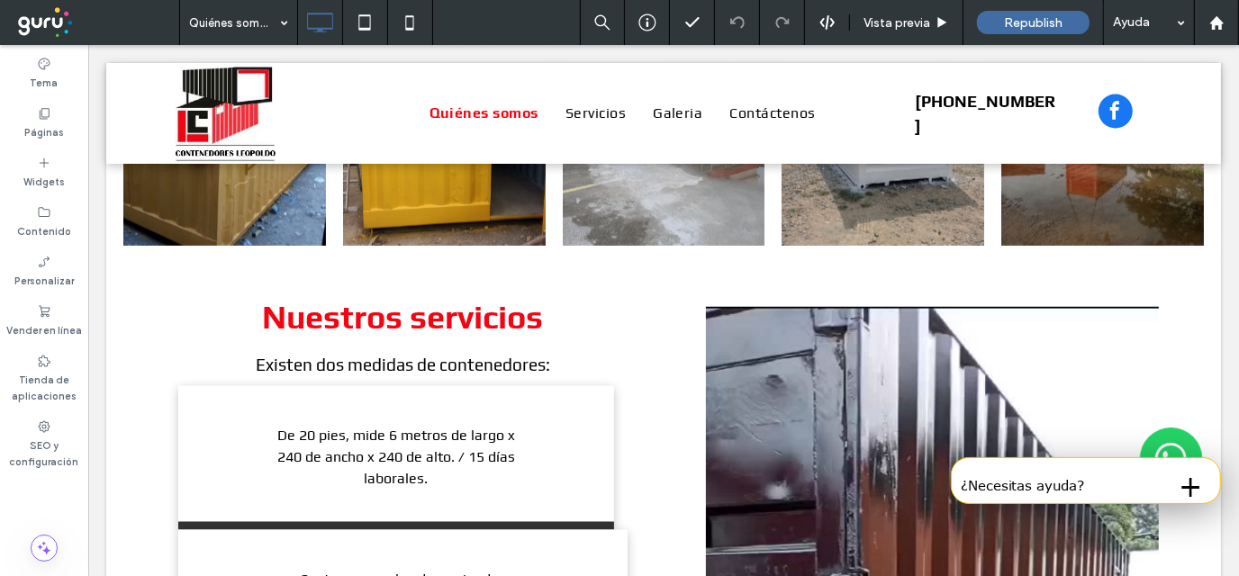
scroll to position [2188, 0]
